Goal: Information Seeking & Learning: Learn about a topic

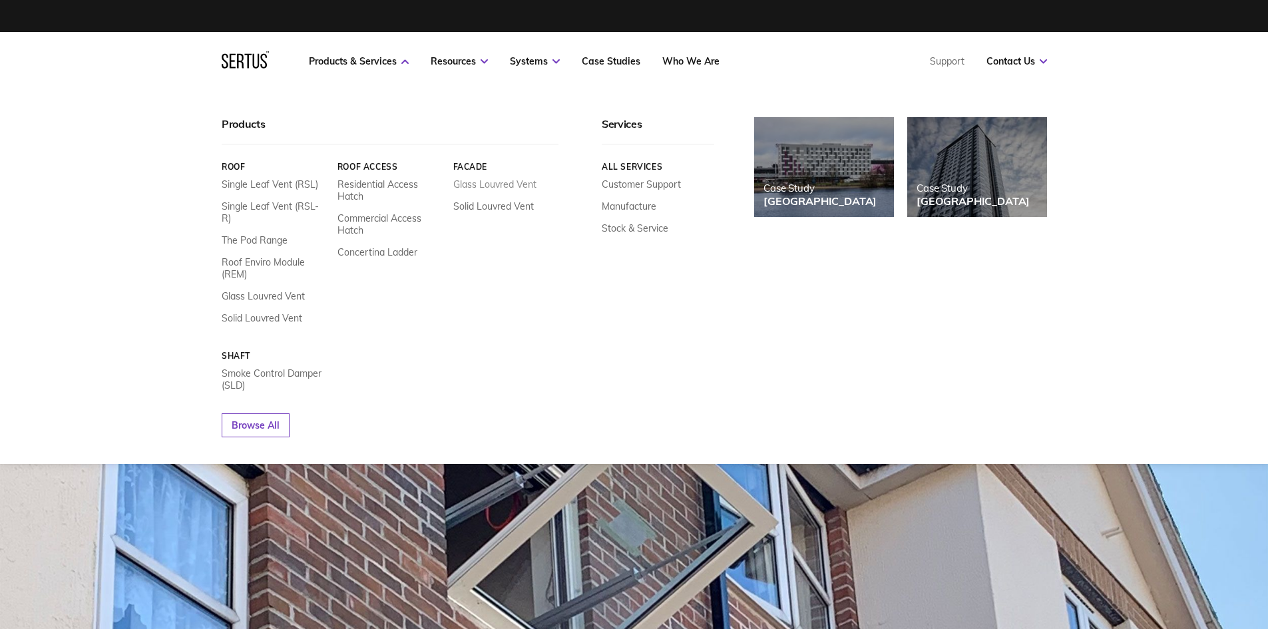
click at [497, 182] on link "Glass Louvred Vent" at bounding box center [494, 184] width 83 height 12
click at [492, 205] on link "Solid Louvred Vent" at bounding box center [493, 206] width 81 height 12
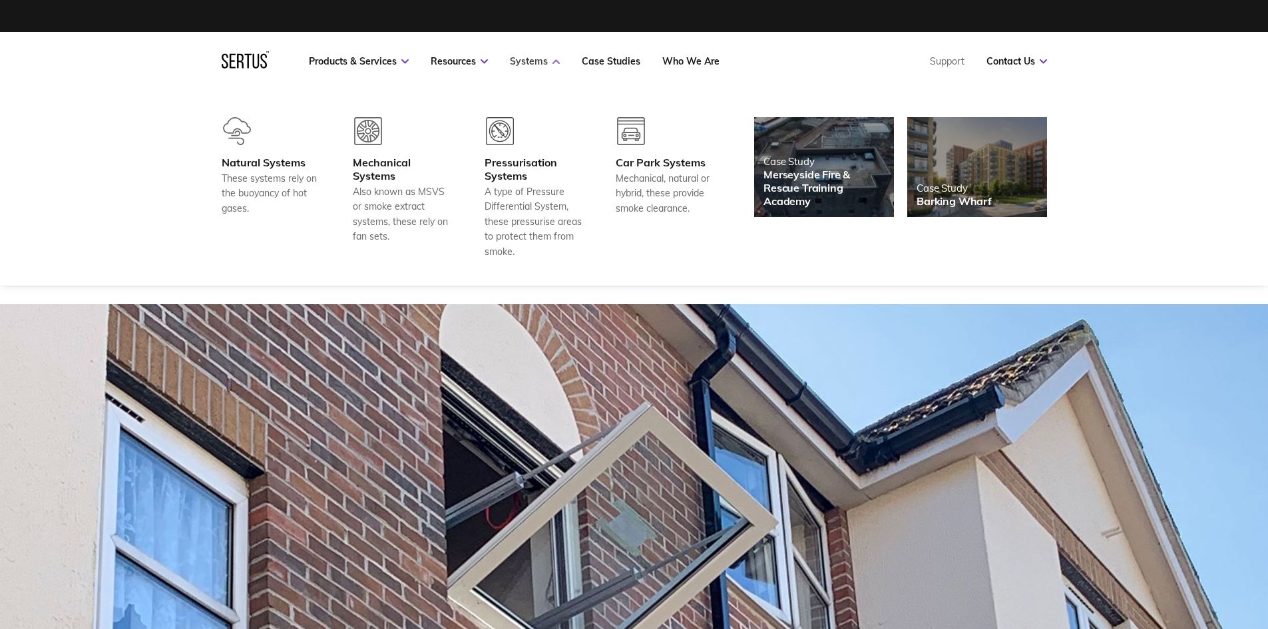
click at [556, 62] on icon at bounding box center [555, 61] width 7 height 5
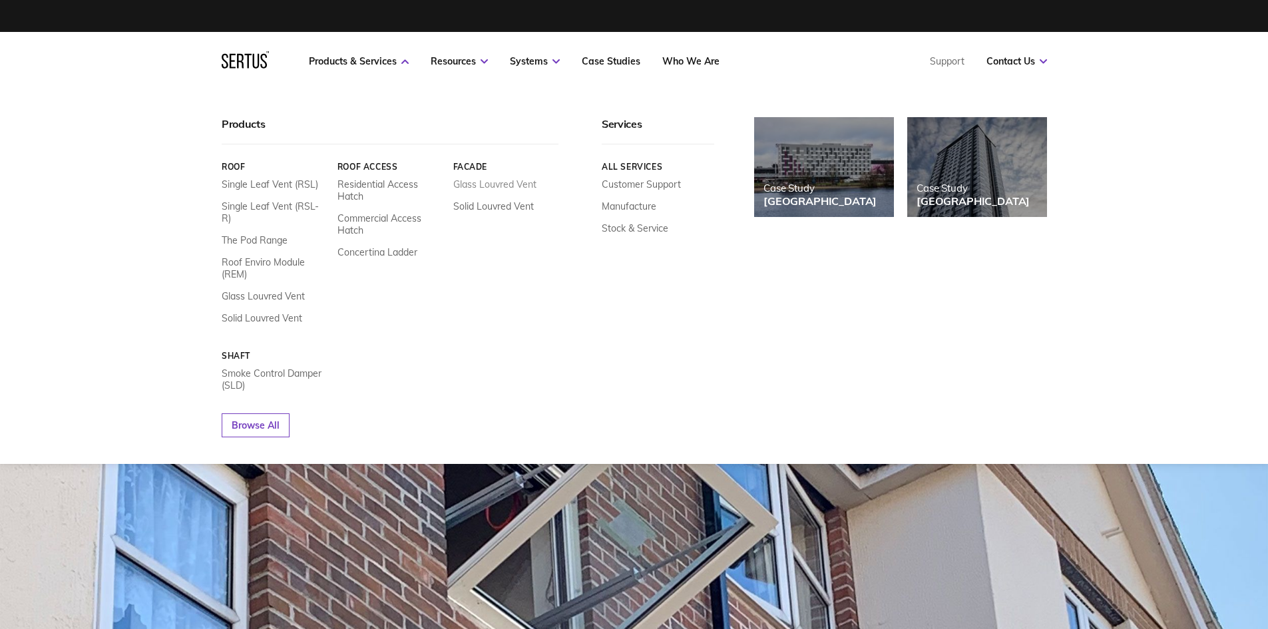
click at [482, 185] on link "Glass Louvred Vent" at bounding box center [494, 184] width 83 height 12
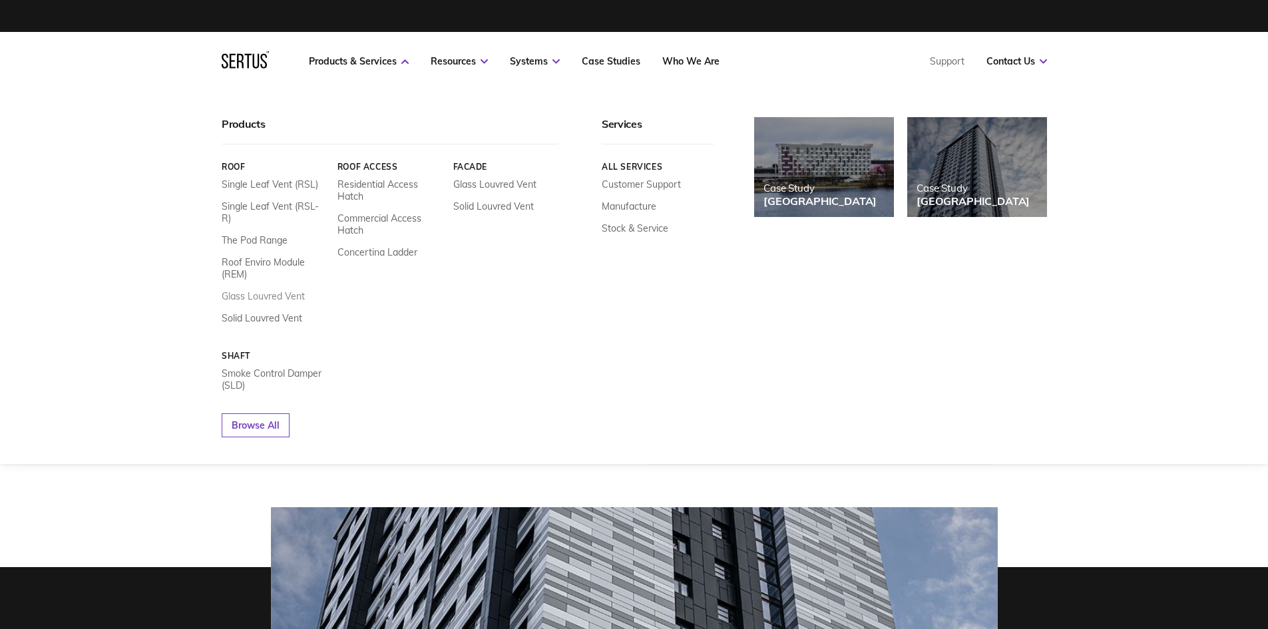
click at [276, 290] on link "Glass Louvred Vent" at bounding box center [263, 296] width 83 height 12
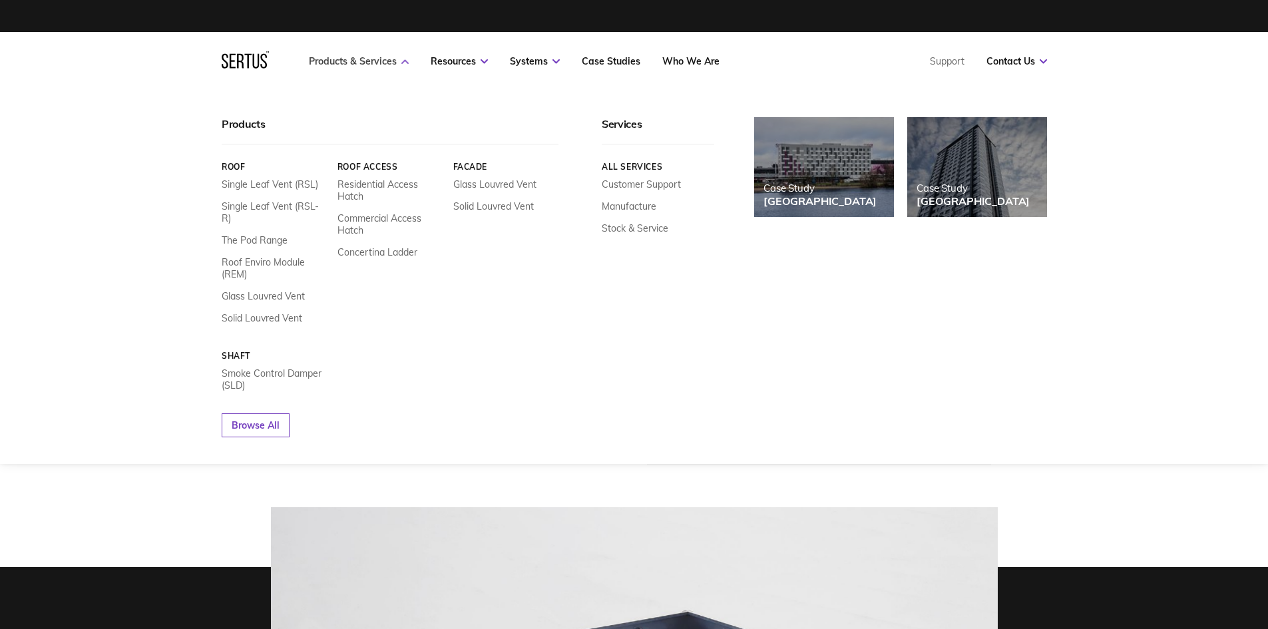
click at [394, 65] on link "Products & Services" at bounding box center [359, 61] width 100 height 12
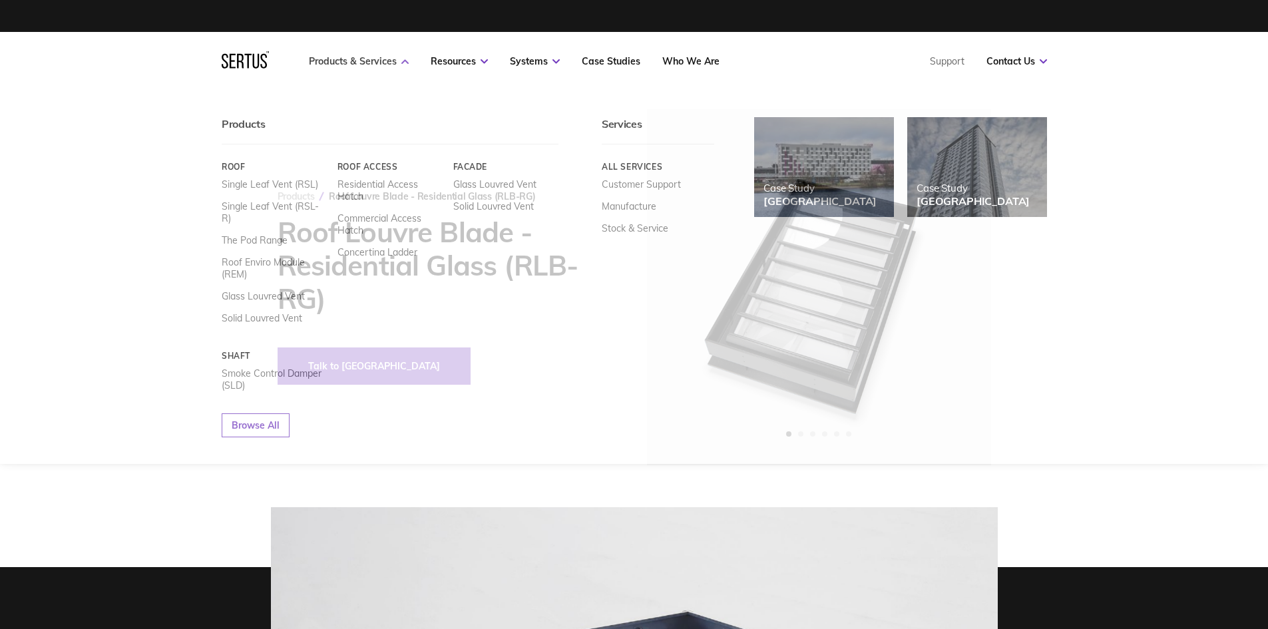
click at [389, 62] on link "Products & Services" at bounding box center [359, 61] width 100 height 12
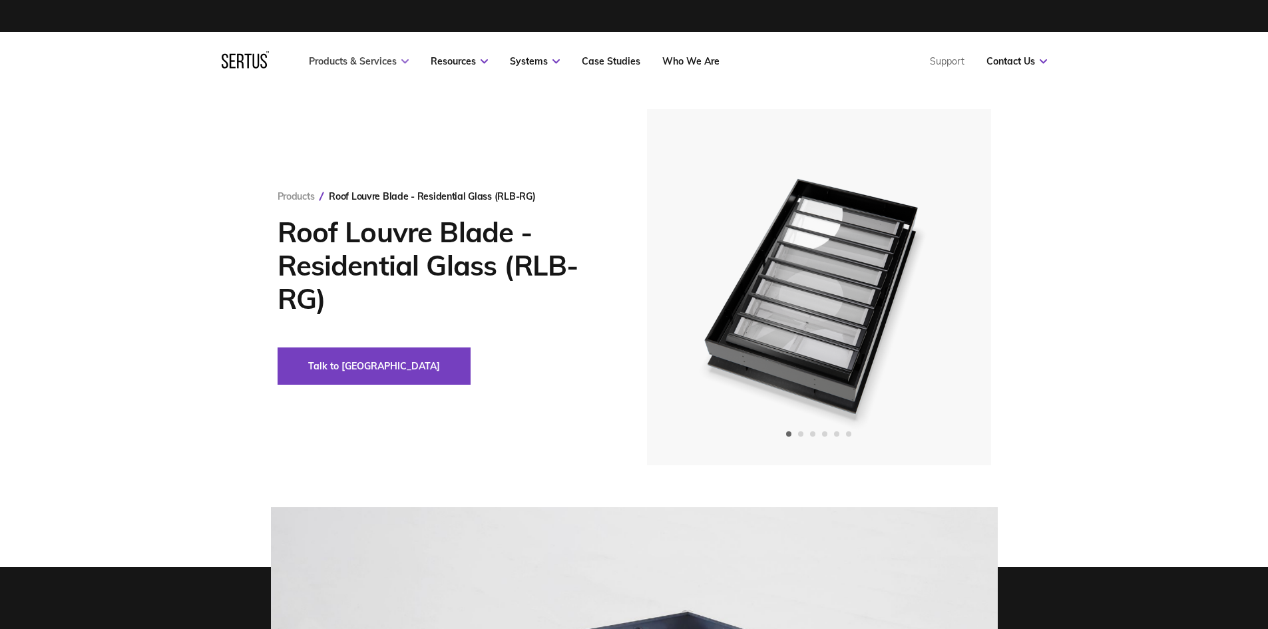
click at [389, 62] on link "Products & Services" at bounding box center [359, 61] width 100 height 12
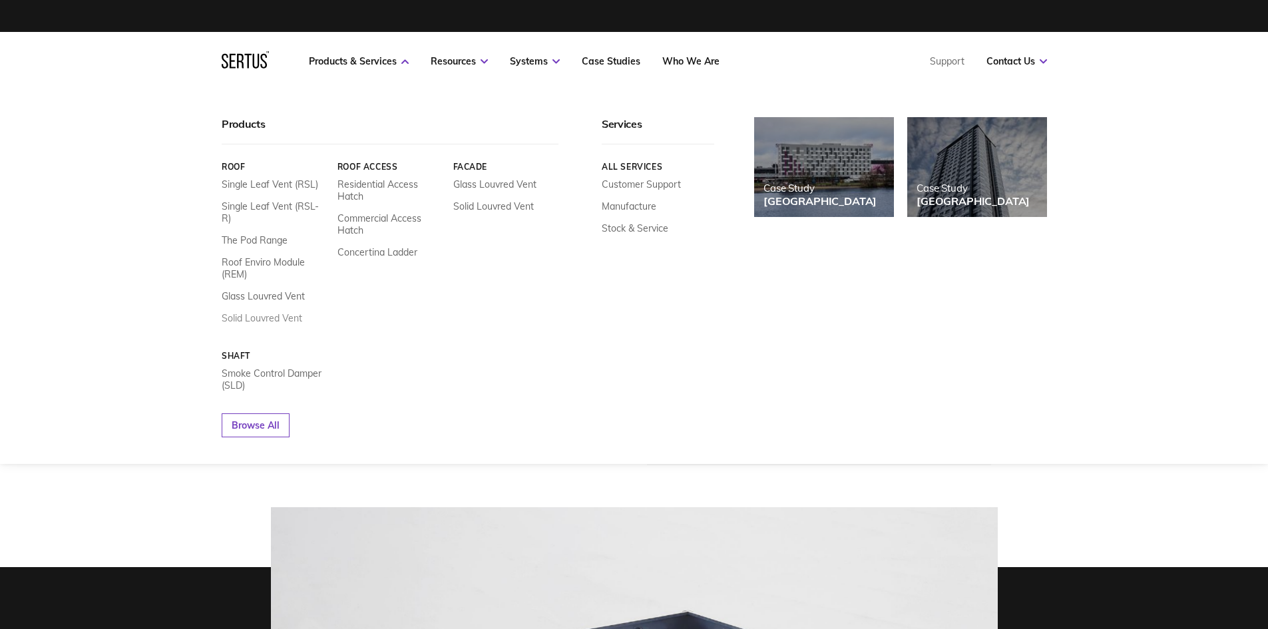
click at [270, 312] on link "Solid Louvred Vent" at bounding box center [262, 318] width 81 height 12
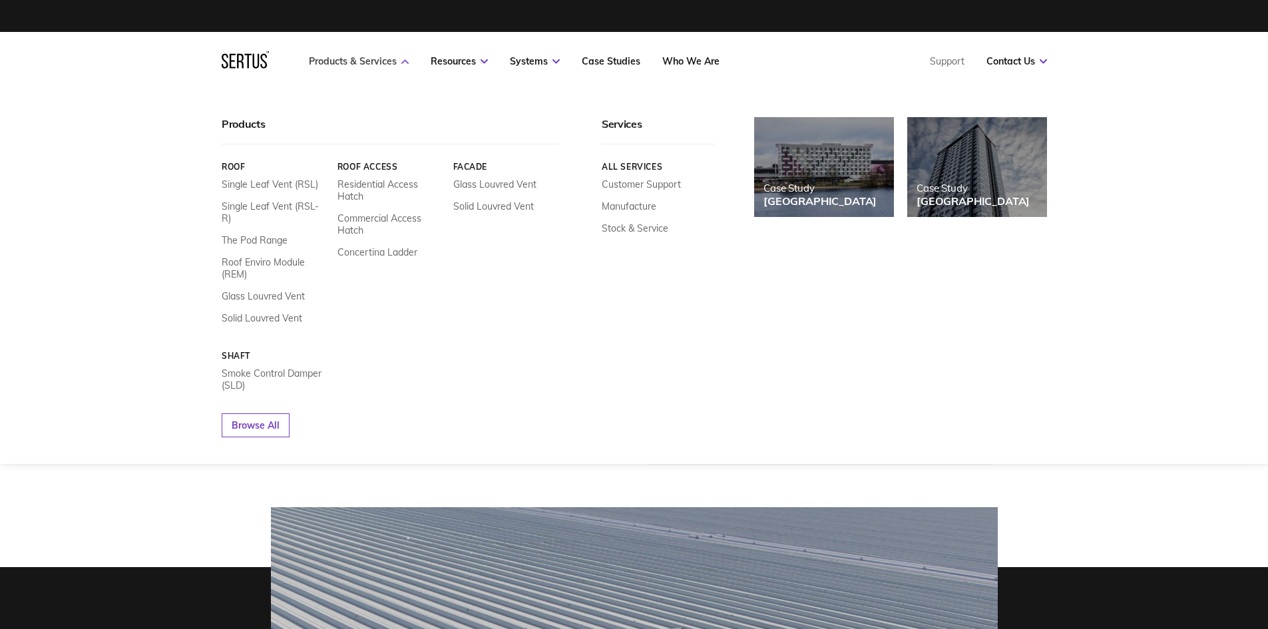
click at [399, 61] on link "Products & Services" at bounding box center [359, 61] width 100 height 12
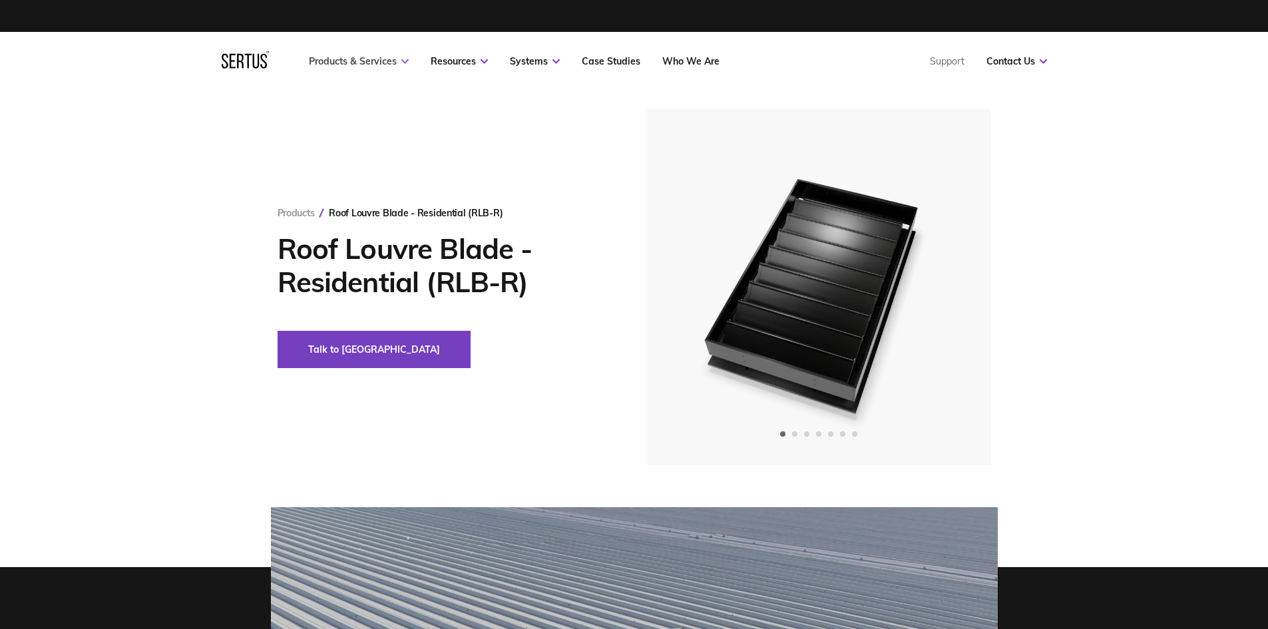
click at [391, 63] on link "Products & Services" at bounding box center [359, 61] width 100 height 12
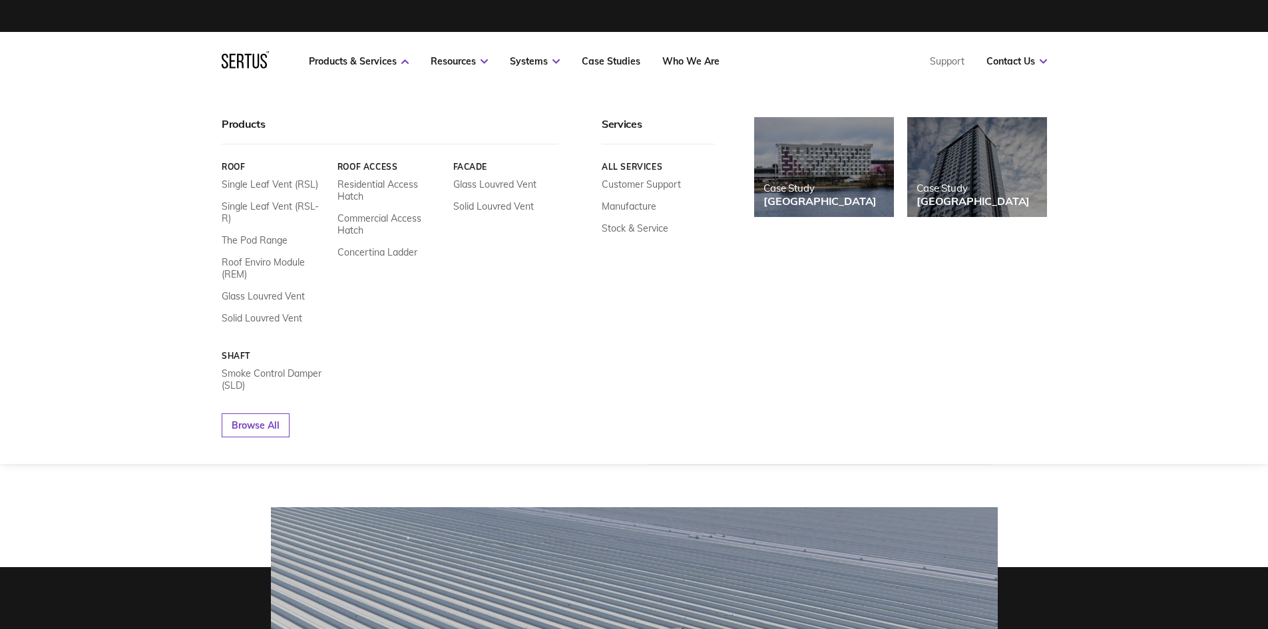
click at [472, 164] on link "Facade" at bounding box center [506, 167] width 106 height 10
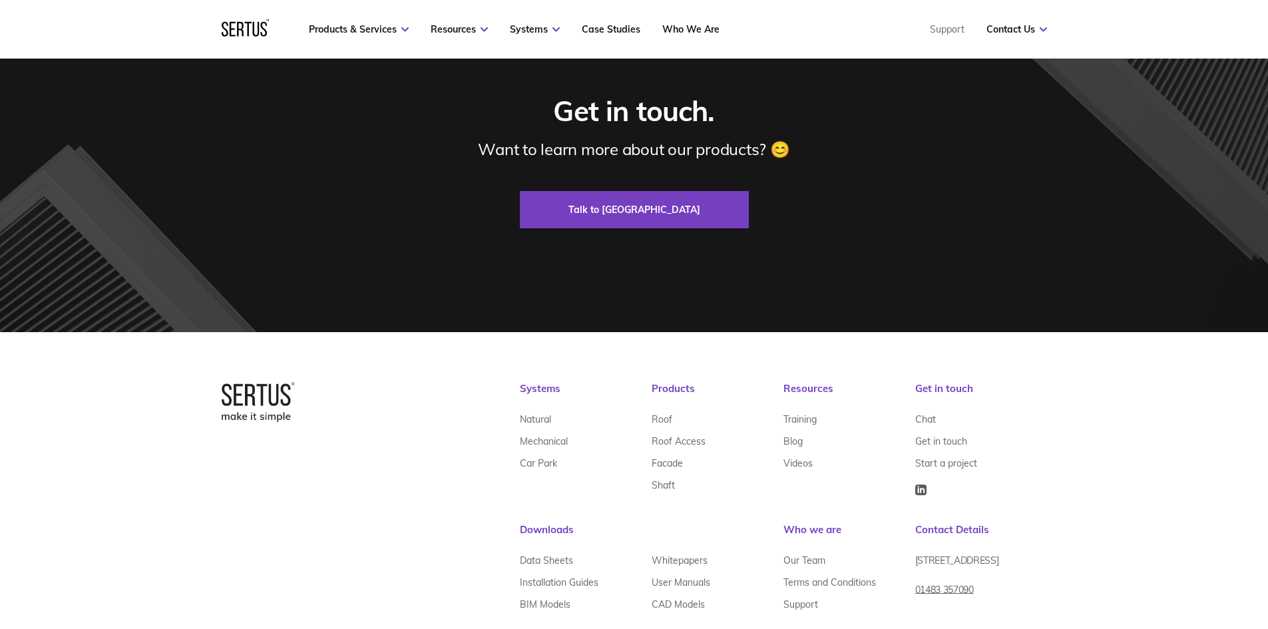
scroll to position [2583, 0]
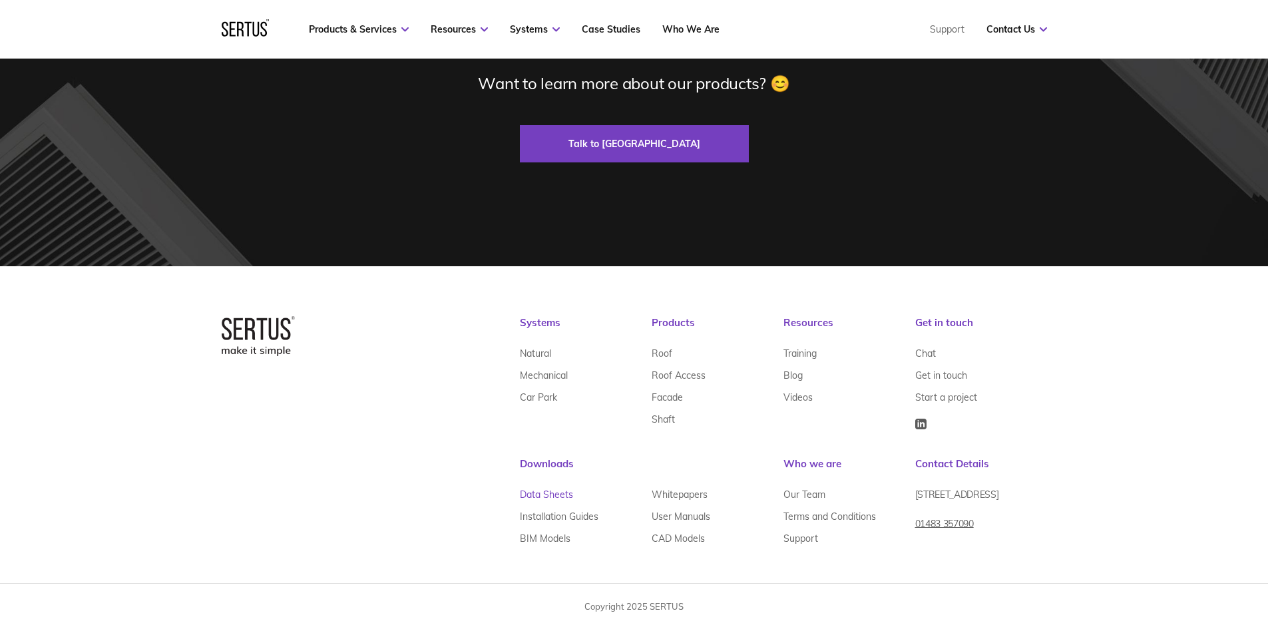
click at [550, 490] on link "Data Sheets" at bounding box center [546, 495] width 53 height 22
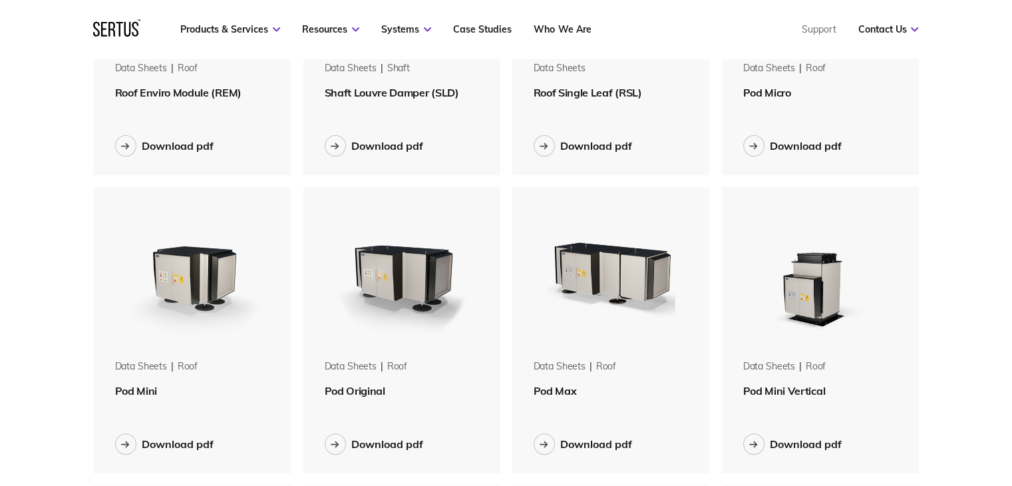
scroll to position [7, 6]
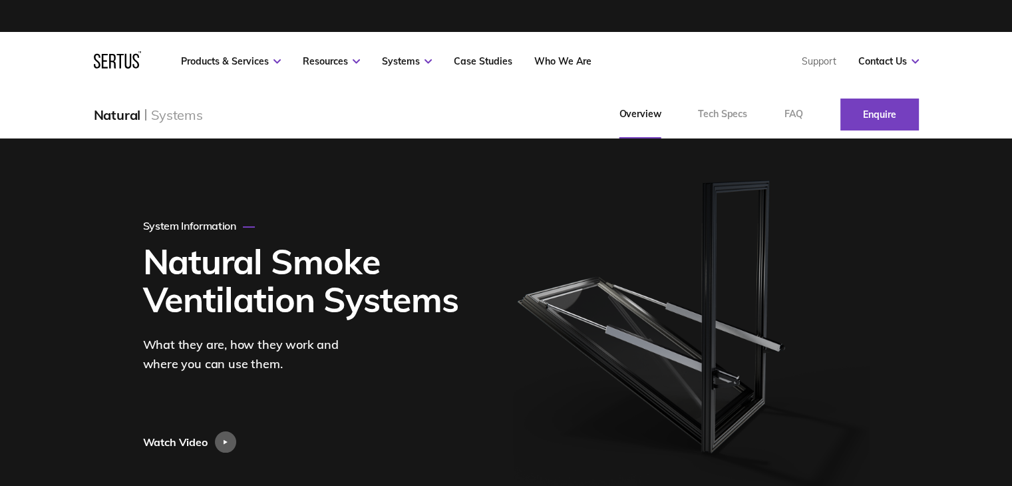
click at [274, 270] on h1 "Natural Smoke Ventilation Systems" at bounding box center [306, 280] width 327 height 76
